Goal: Task Accomplishment & Management: Manage account settings

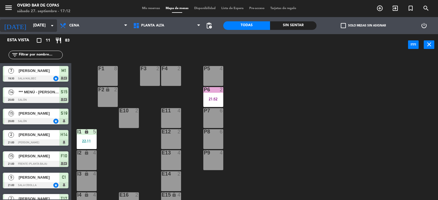
click at [32, 26] on input "[DATE]" at bounding box center [57, 26] width 54 height 10
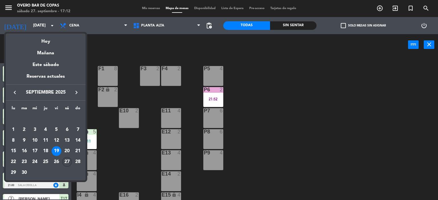
click at [64, 163] on div "27" at bounding box center [67, 162] width 10 height 10
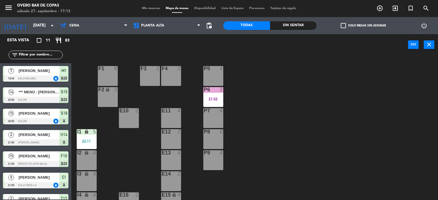
type input "[DATE]"
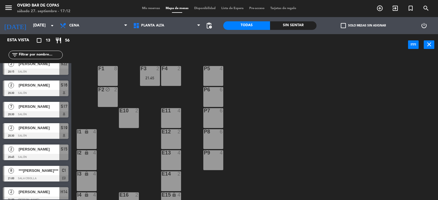
scroll to position [141, 0]
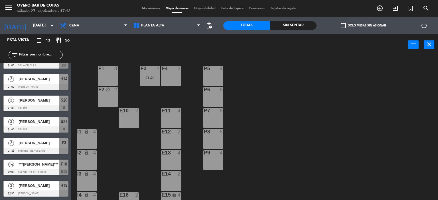
click at [33, 170] on div at bounding box center [36, 172] width 66 height 6
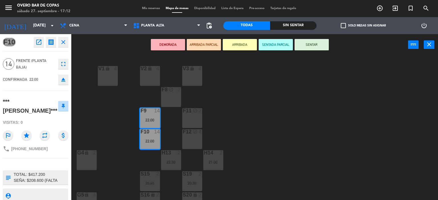
click at [65, 43] on icon "close" at bounding box center [63, 42] width 7 height 7
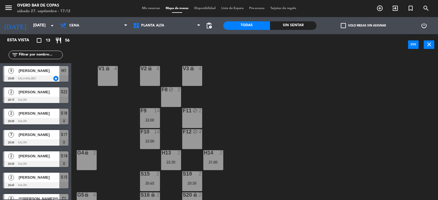
scroll to position [57, 0]
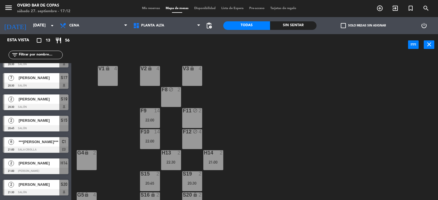
click at [25, 148] on div at bounding box center [36, 150] width 66 height 6
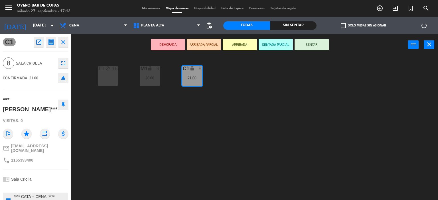
click at [38, 42] on icon "open_in_new" at bounding box center [38, 42] width 7 height 7
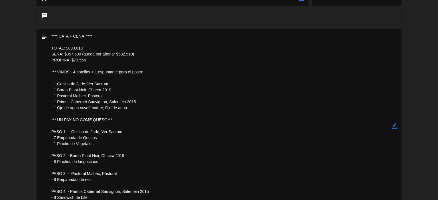
scroll to position [134, 0]
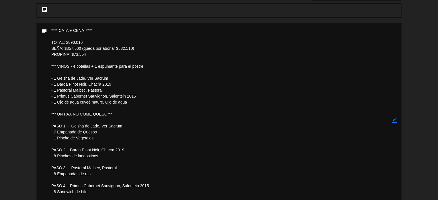
click at [394, 120] on icon "border_color" at bounding box center [393, 120] width 5 height 5
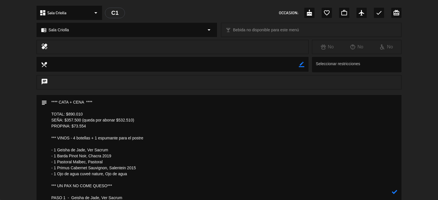
scroll to position [62, 0]
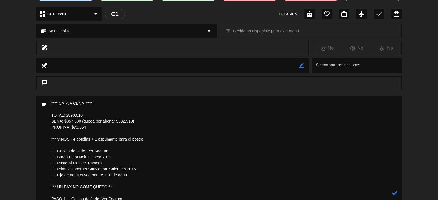
click at [134, 120] on textarea at bounding box center [219, 193] width 344 height 194
type textarea "**** CATA + CENA **** TOTAL: $890.010 SEÑA: YA PAGO TODO PROPINA: $73.554 *** V…"
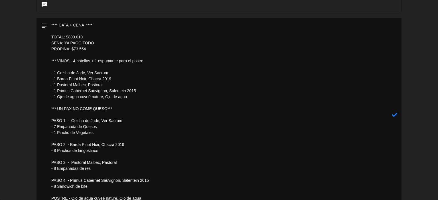
scroll to position [156, 0]
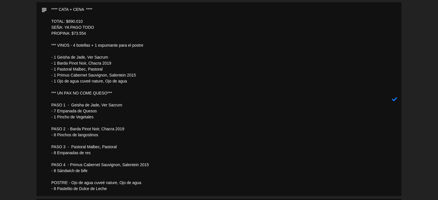
click at [393, 100] on icon at bounding box center [393, 99] width 5 height 5
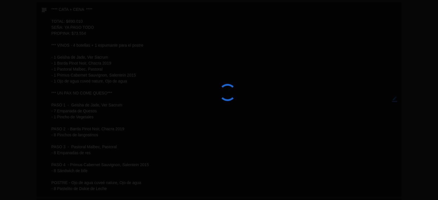
type textarea "**** CATA + CENA **** <br /> <br /> TOTAL: $890.010 <br /> SEÑA: YA PAGO TODO <…"
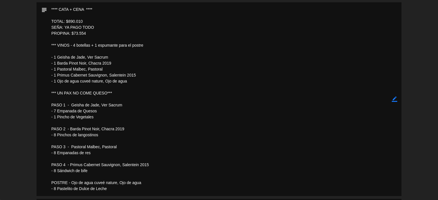
scroll to position [0, 0]
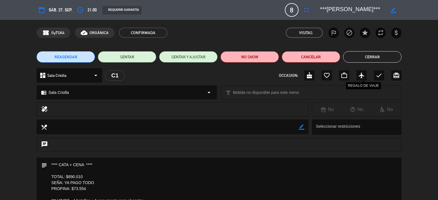
click at [365, 54] on button "Cerrar" at bounding box center [372, 56] width 58 height 11
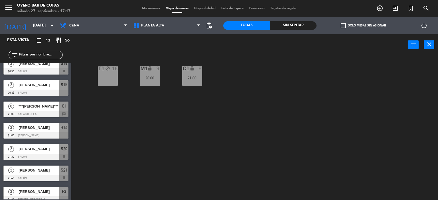
scroll to position [141, 0]
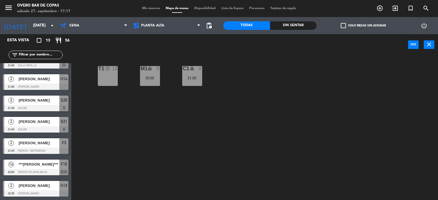
click at [33, 191] on div at bounding box center [36, 194] width 66 height 6
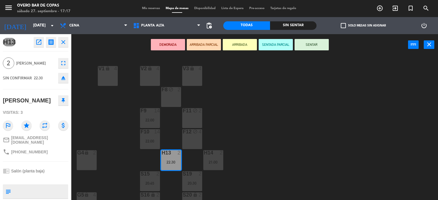
click at [39, 44] on icon "open_in_new" at bounding box center [38, 42] width 7 height 7
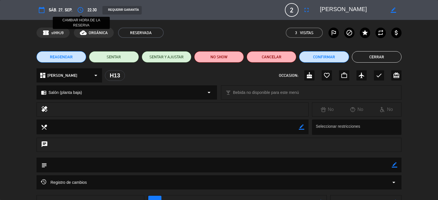
click at [81, 10] on icon "access_time" at bounding box center [80, 10] width 7 height 7
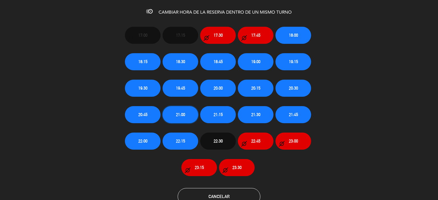
click at [188, 116] on button "21:00" at bounding box center [180, 114] width 36 height 17
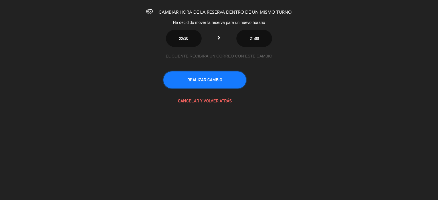
click at [217, 78] on button "REALIZAR CAMBIO" at bounding box center [204, 79] width 83 height 17
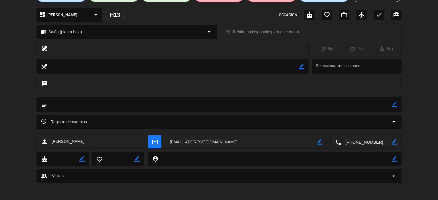
scroll to position [0, 0]
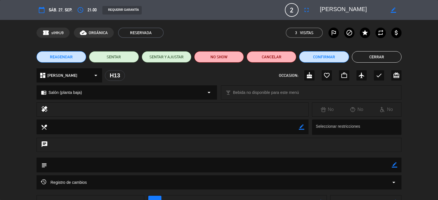
click at [374, 56] on button "Cerrar" at bounding box center [376, 56] width 50 height 11
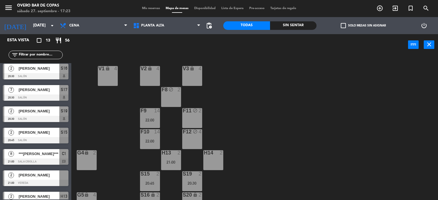
scroll to position [49, 0]
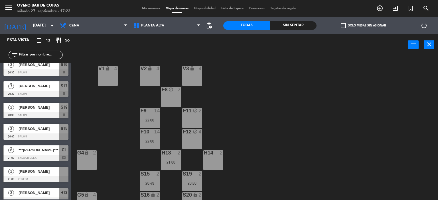
click at [31, 149] on span "***[PERSON_NAME]***" at bounding box center [39, 150] width 41 height 6
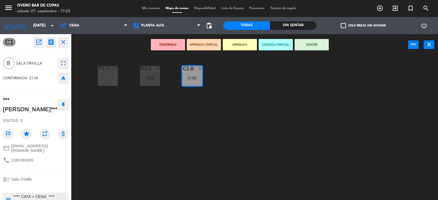
click at [38, 46] on button "open_in_new" at bounding box center [39, 42] width 10 height 10
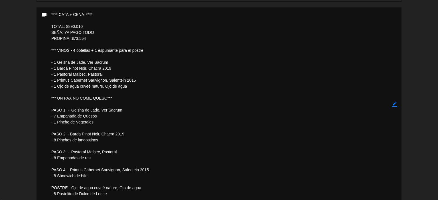
scroll to position [159, 0]
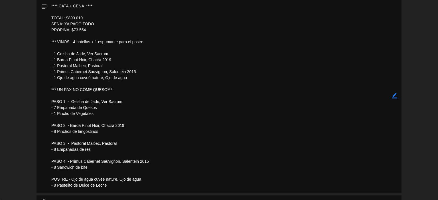
click at [393, 96] on icon "border_color" at bounding box center [393, 95] width 5 height 5
click at [102, 113] on textarea at bounding box center [219, 96] width 344 height 194
type textarea "**** CATA + CENA **** TOTAL: $890.010 SEÑA: YA PAGO TODO PROPINA: $73.554 *** V…"
click at [395, 94] on icon at bounding box center [393, 95] width 5 height 5
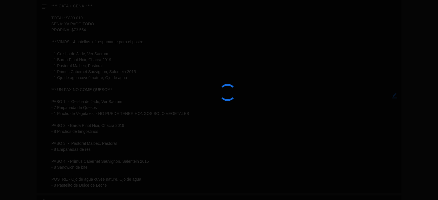
type textarea "**** CATA + CENA **** <br /> <br /> TOTAL: $890.010 <br /> SEÑA: YA PAGO TODO <…"
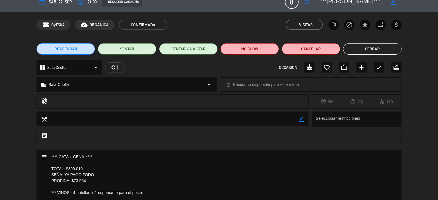
scroll to position [0, 0]
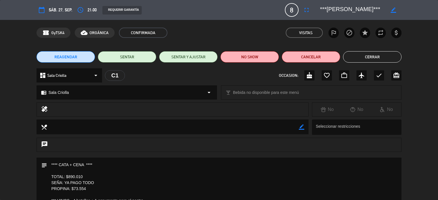
click at [363, 61] on button "Cerrar" at bounding box center [372, 56] width 58 height 11
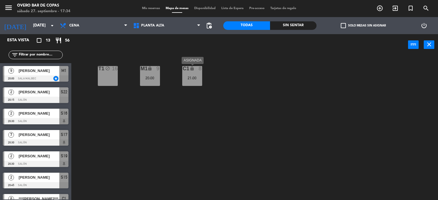
click at [190, 79] on div "21:00" at bounding box center [192, 78] width 20 height 4
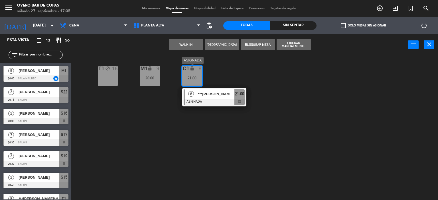
click at [190, 79] on div "21:00" at bounding box center [192, 78] width 20 height 4
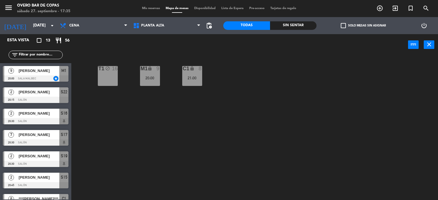
click at [193, 82] on div "C1 lock 8 21:00" at bounding box center [192, 76] width 20 height 20
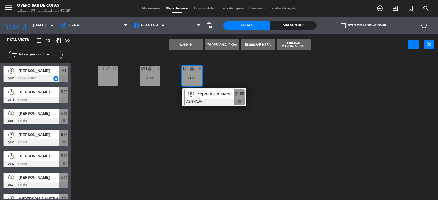
click at [201, 99] on div at bounding box center [213, 102] width 61 height 6
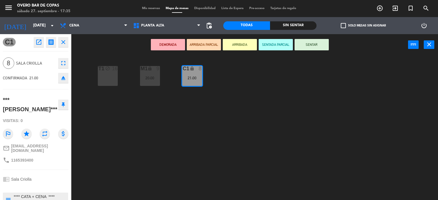
click at [37, 44] on icon "open_in_new" at bounding box center [38, 42] width 7 height 7
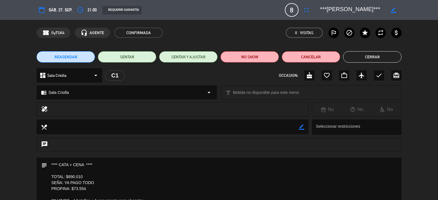
click at [364, 58] on button "Cerrar" at bounding box center [372, 56] width 58 height 11
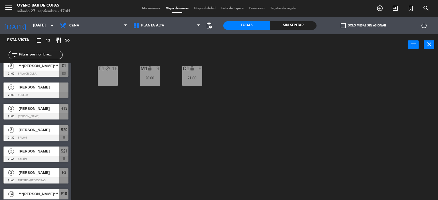
scroll to position [141, 0]
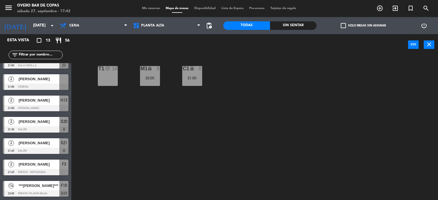
click at [39, 82] on div "[PERSON_NAME]" at bounding box center [38, 78] width 41 height 9
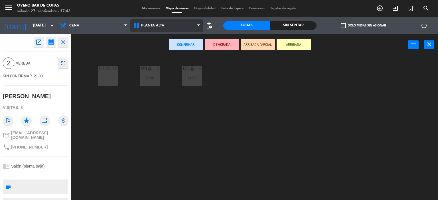
click at [149, 24] on span "Planta Alta" at bounding box center [152, 26] width 23 height 4
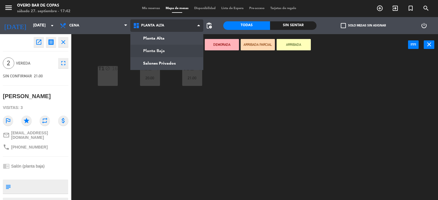
click at [158, 52] on ng-component "menu Overo Bar de Copas [DATE] 27. septiembre - 17:42 Mis reservas Mapa de mesa…" at bounding box center [219, 100] width 438 height 201
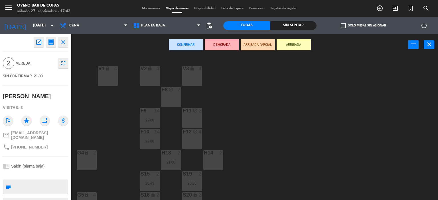
click at [63, 42] on icon "close" at bounding box center [63, 42] width 7 height 7
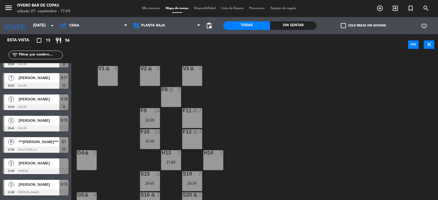
scroll to position [57, 0]
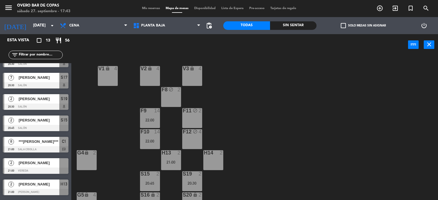
drag, startPoint x: 49, startPoint y: 160, endPoint x: 183, endPoint y: 161, distance: 134.2
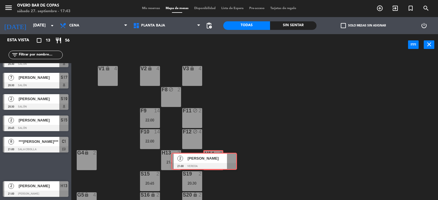
drag, startPoint x: 39, startPoint y: 162, endPoint x: 207, endPoint y: 157, distance: 168.4
click at [207, 157] on div "Esta vista crop_square 13 restaurant 56 filter_list 9 [PERSON_NAME] 20:00 Sala …" at bounding box center [219, 117] width 438 height 166
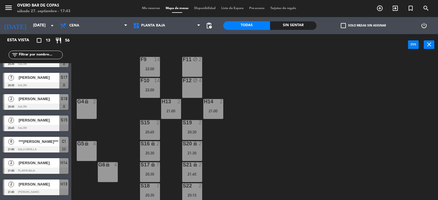
scroll to position [75, 0]
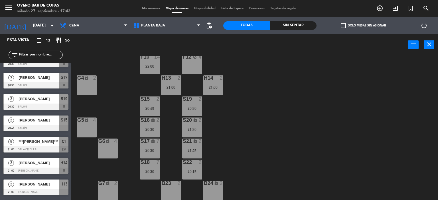
click at [51, 169] on div at bounding box center [36, 171] width 66 height 6
